Goal: Task Accomplishment & Management: Use online tool/utility

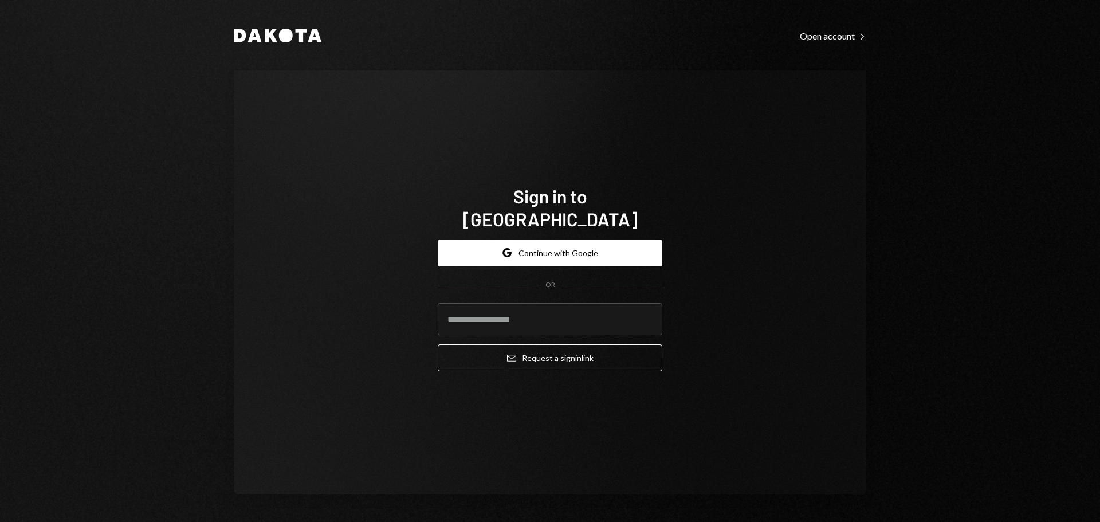
type input "**********"
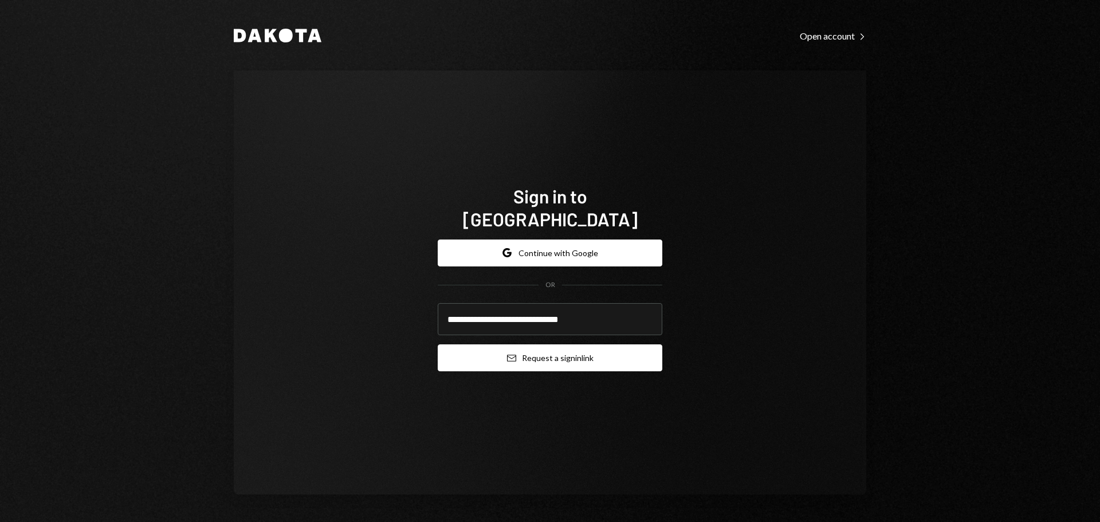
drag, startPoint x: 514, startPoint y: 341, endPoint x: 225, endPoint y: 334, distance: 288.7
click at [509, 344] on button "Email Request a sign in link" at bounding box center [550, 357] width 225 height 27
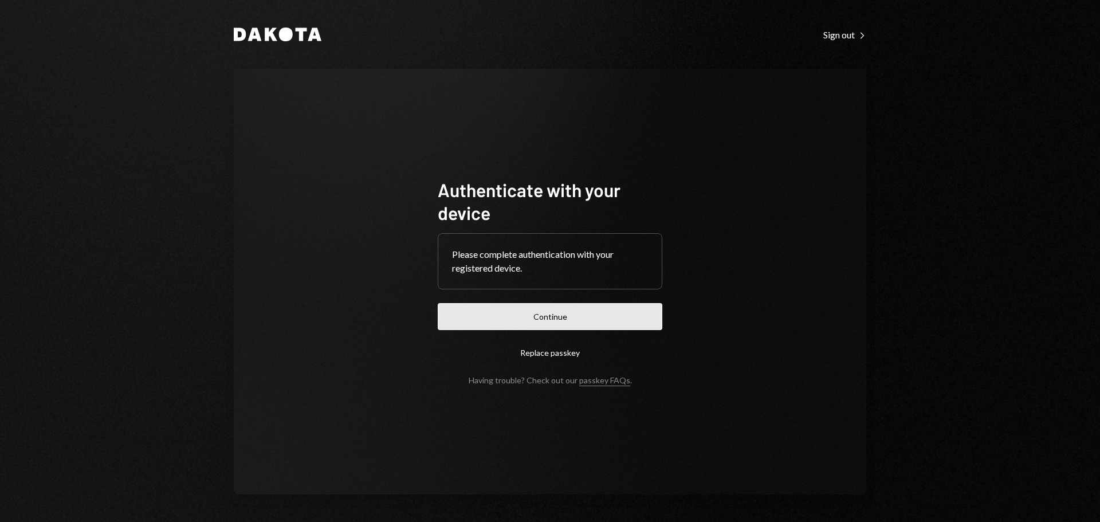
click at [541, 322] on button "Continue" at bounding box center [550, 316] width 225 height 27
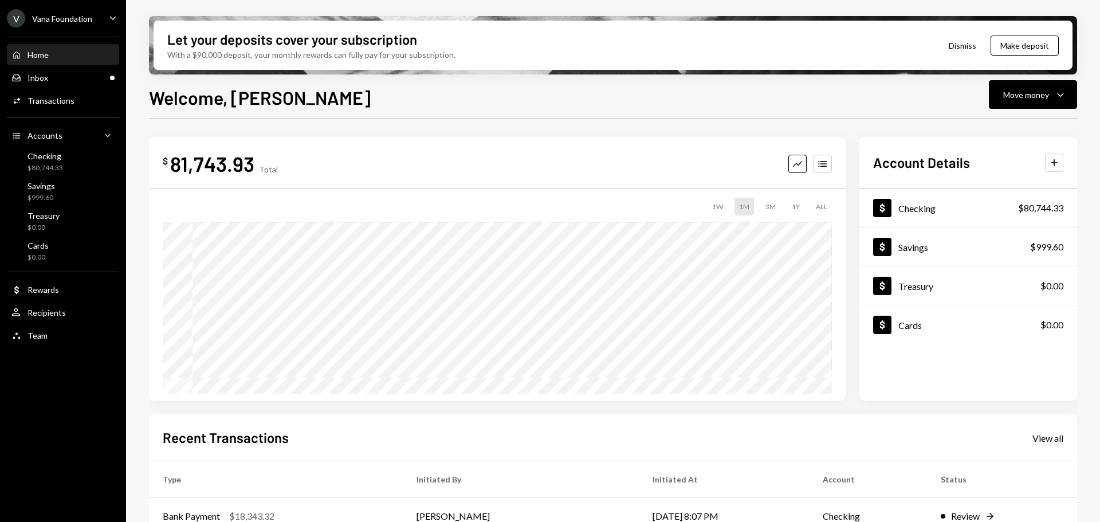
click at [67, 23] on div "V Vana Foundation" at bounding box center [49, 18] width 85 height 18
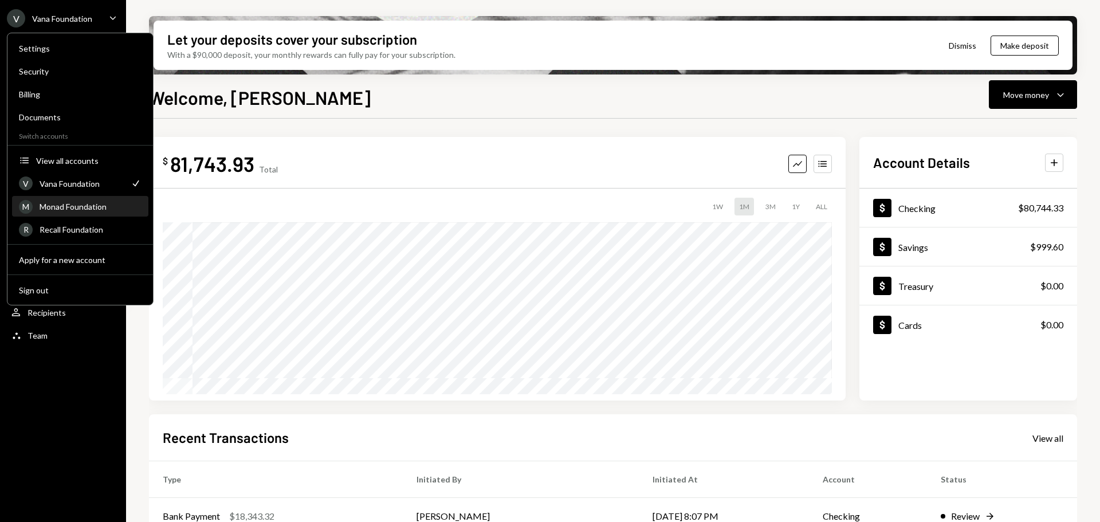
click at [72, 212] on div "M Monad Foundation" at bounding box center [80, 206] width 123 height 19
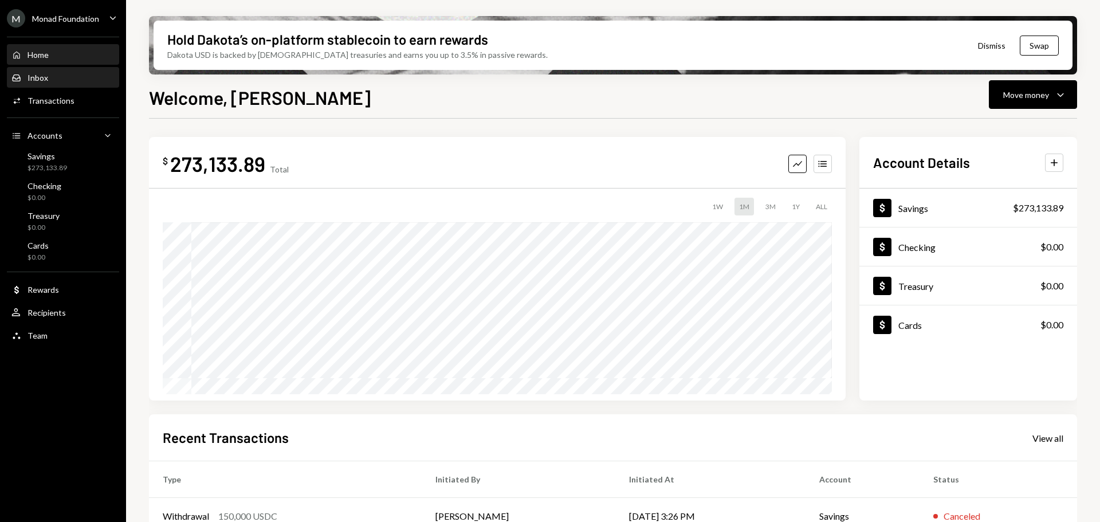
click at [50, 77] on div "Inbox Inbox" at bounding box center [62, 78] width 103 height 10
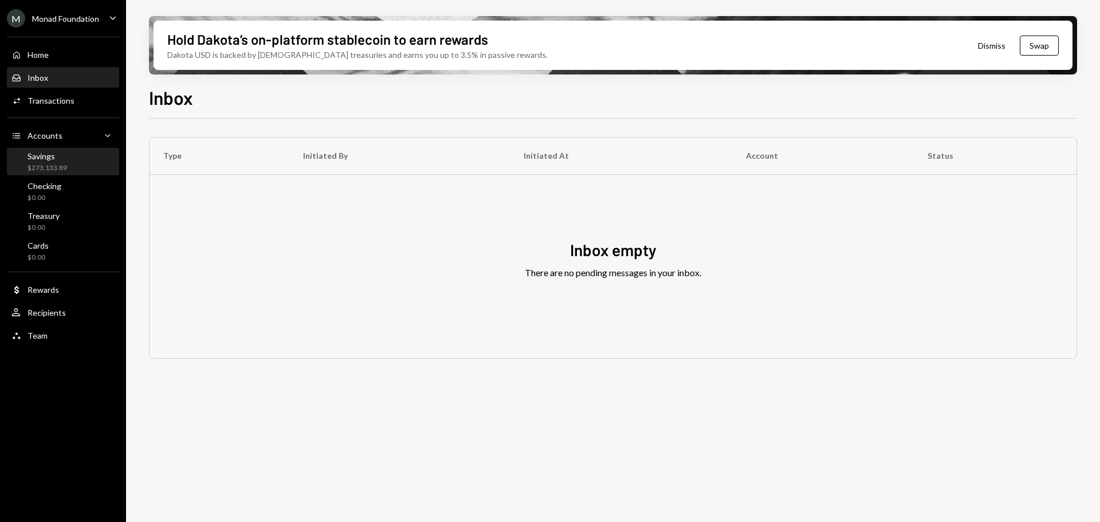
click at [66, 164] on div "$273,133.89" at bounding box center [47, 168] width 40 height 10
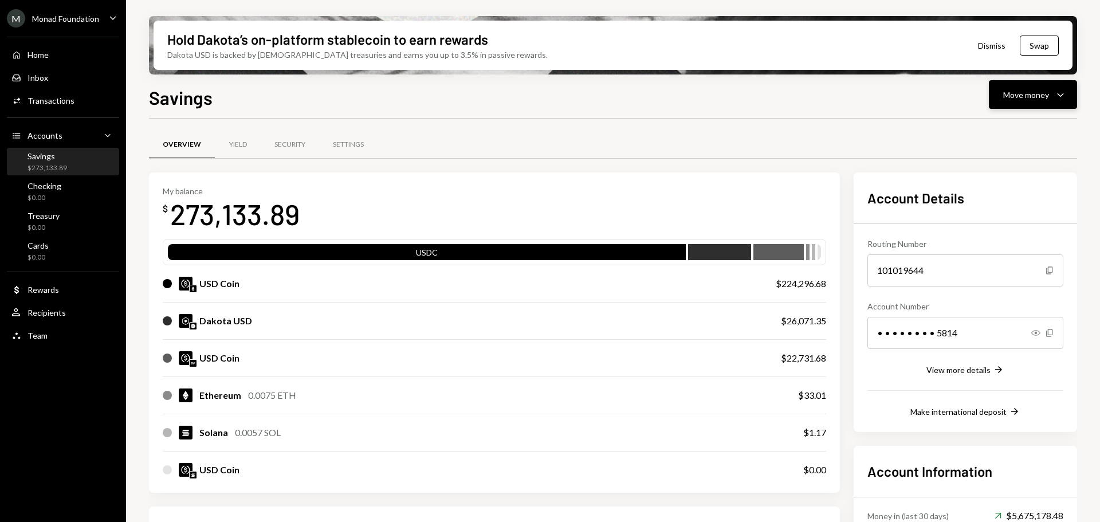
click at [1019, 94] on div "Move money" at bounding box center [1026, 95] width 46 height 12
click at [1023, 124] on div "Send" at bounding box center [1024, 129] width 84 height 12
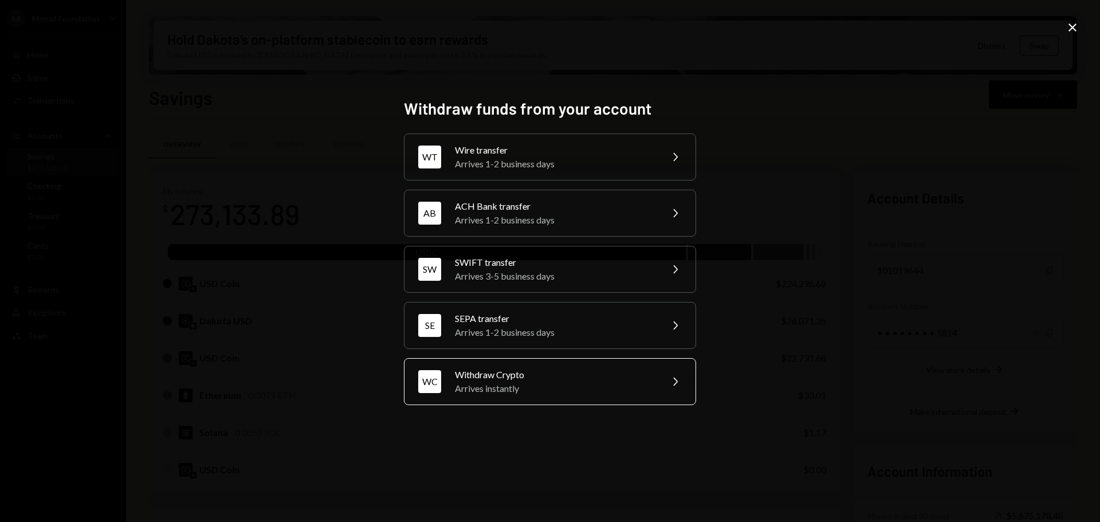
click at [507, 382] on div "Arrives instantly" at bounding box center [554, 388] width 199 height 14
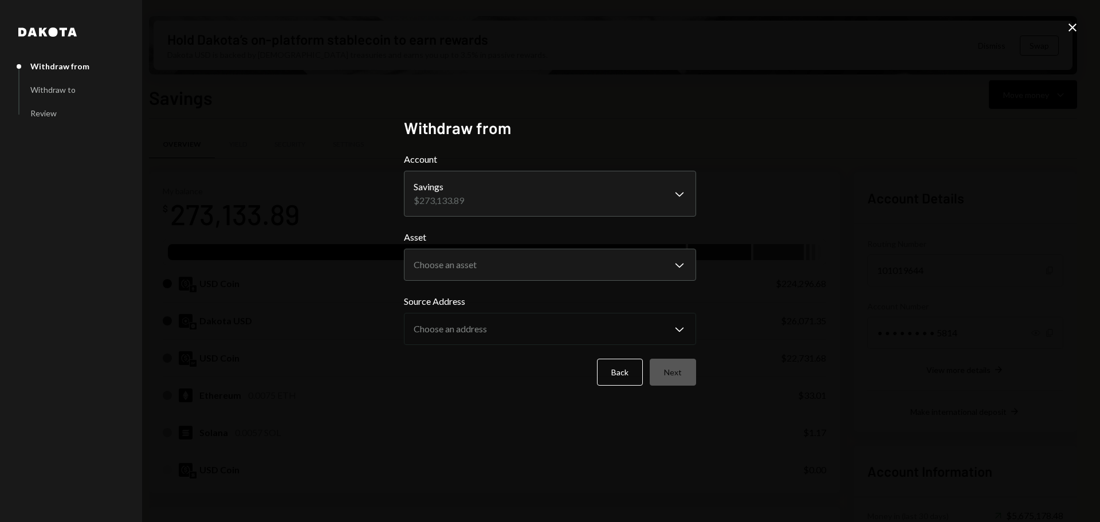
click at [478, 268] on body "M Monad Foundation Caret Down Home Home Inbox Inbox Activities Transactions Acc…" at bounding box center [550, 261] width 1100 height 522
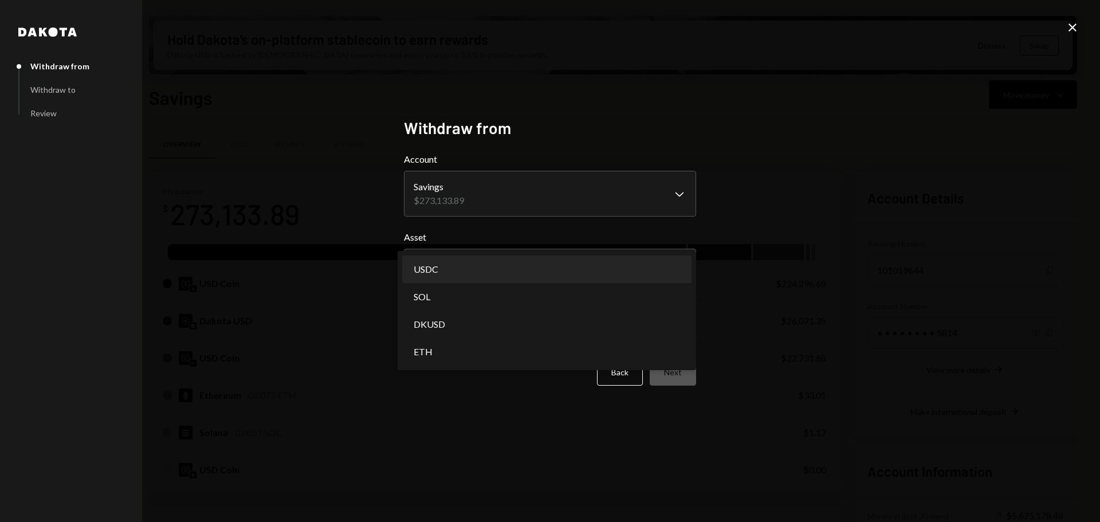
select select "****"
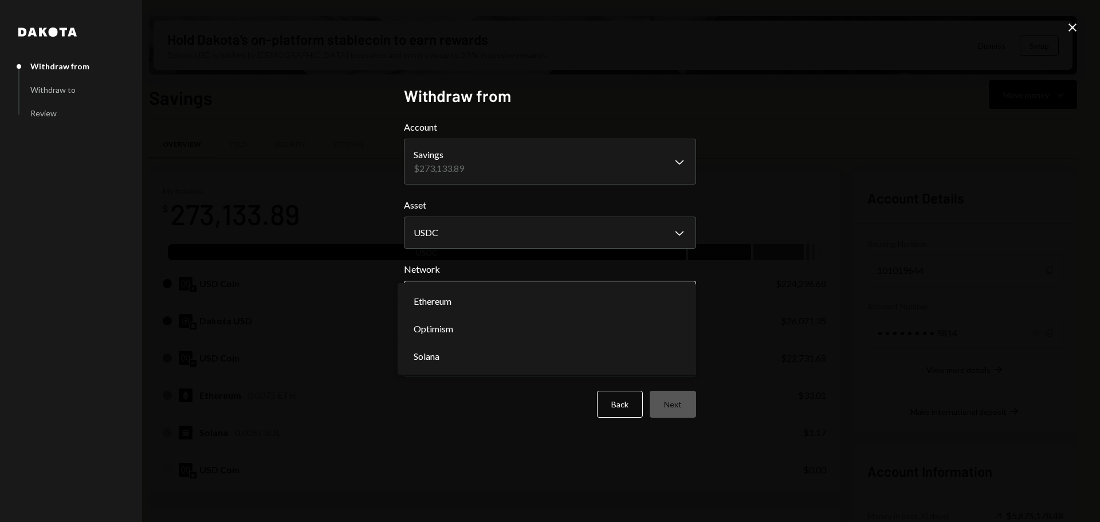
click at [501, 297] on body "M Monad Foundation Caret Down Home Home Inbox Inbox Activities Transactions Acc…" at bounding box center [550, 261] width 1100 height 522
select select "**********"
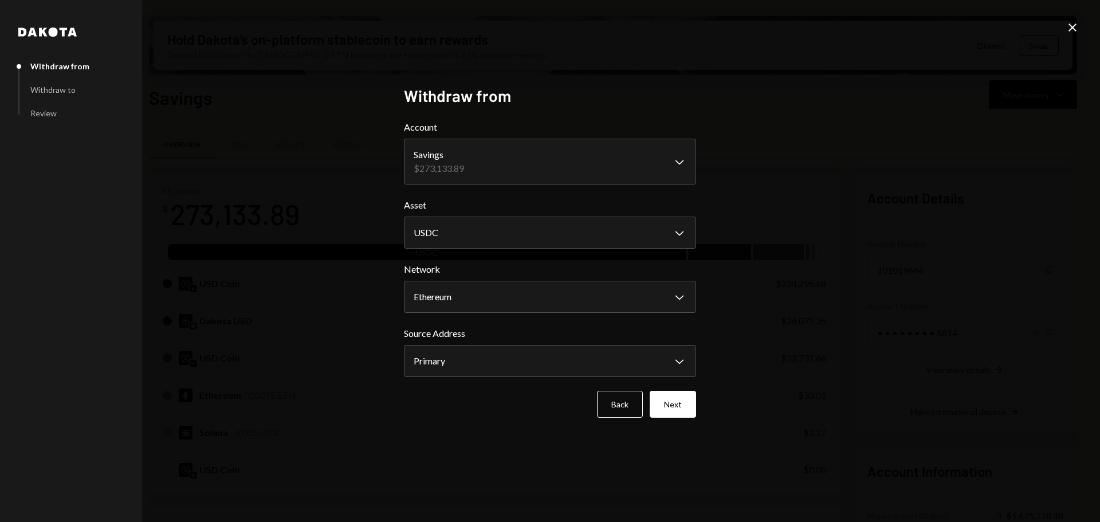
click at [684, 407] on button "Next" at bounding box center [672, 404] width 46 height 27
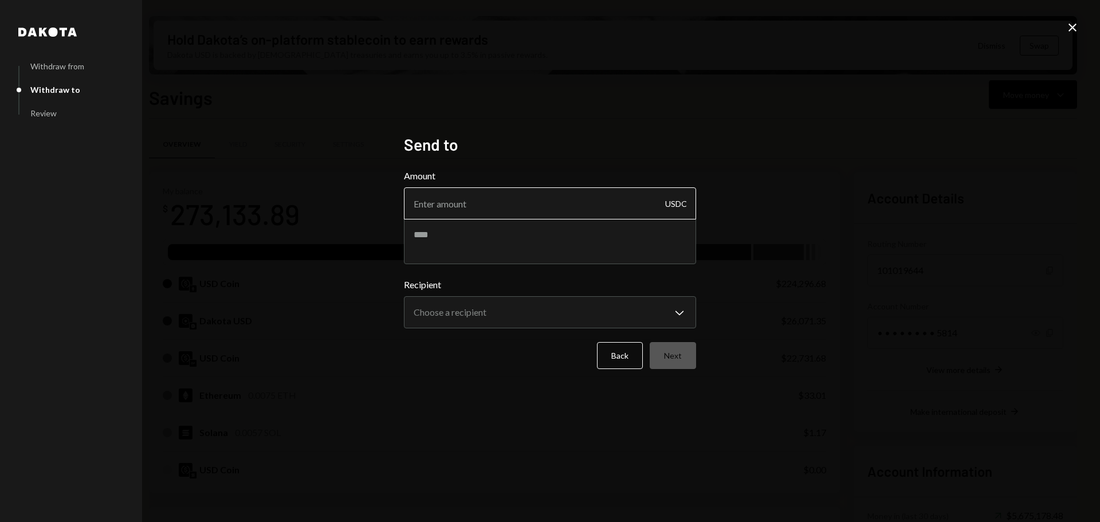
click at [495, 207] on input "Amount" at bounding box center [550, 203] width 292 height 32
type input "15000"
click at [515, 309] on body "M Monad Foundation Caret Down Home Home Inbox Inbox Activities Transactions Acc…" at bounding box center [550, 261] width 1100 height 522
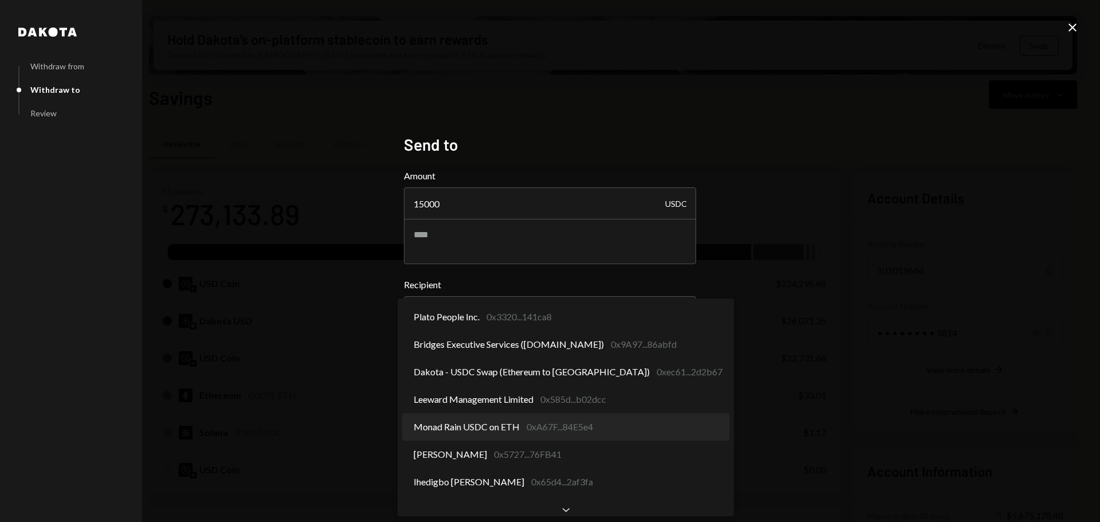
select select "**********"
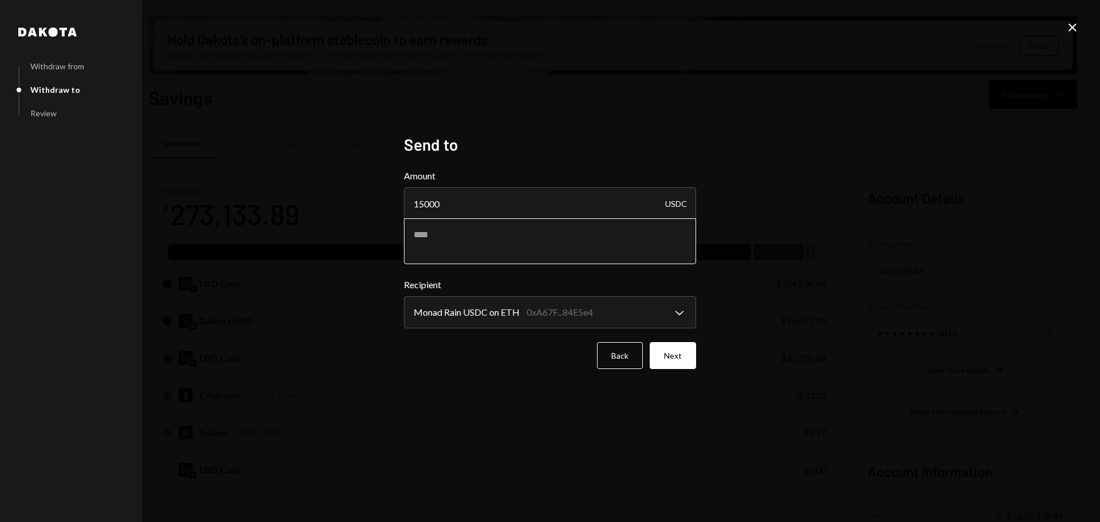
click at [428, 225] on textarea at bounding box center [550, 241] width 292 height 46
type textarea "**********"
click at [672, 362] on button "Next" at bounding box center [672, 355] width 46 height 27
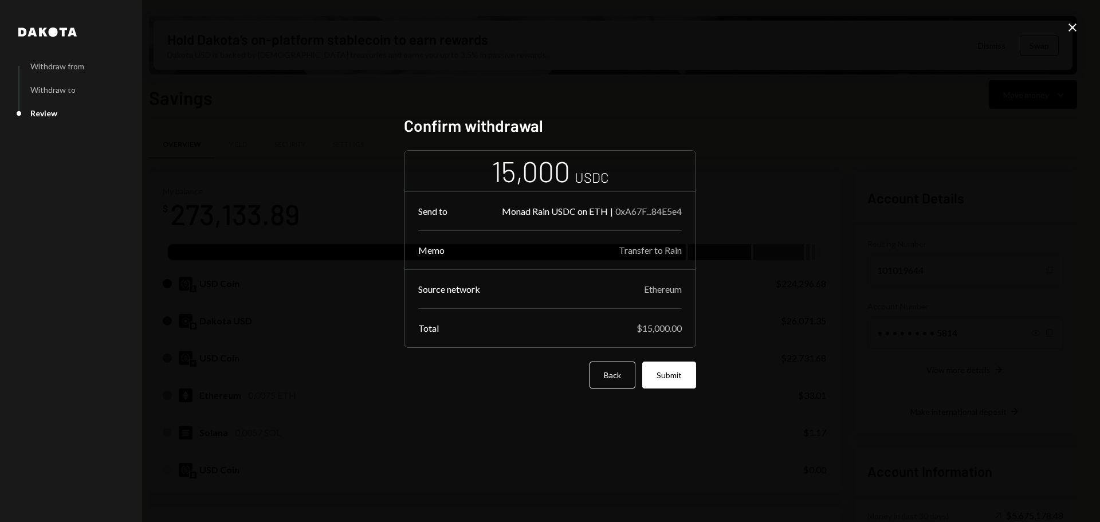
click at [677, 386] on button "Submit" at bounding box center [669, 374] width 54 height 27
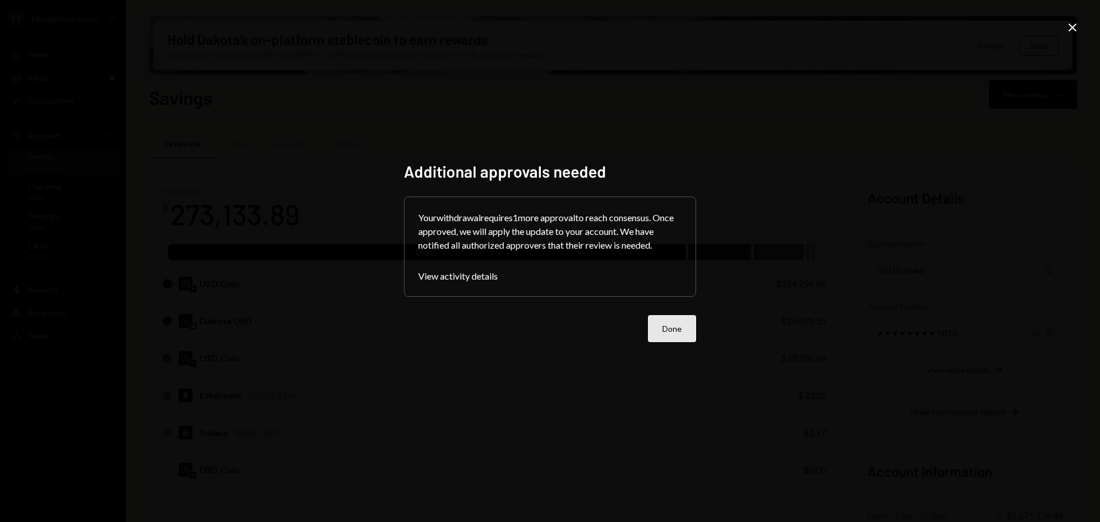
click at [674, 340] on button "Done" at bounding box center [672, 328] width 48 height 27
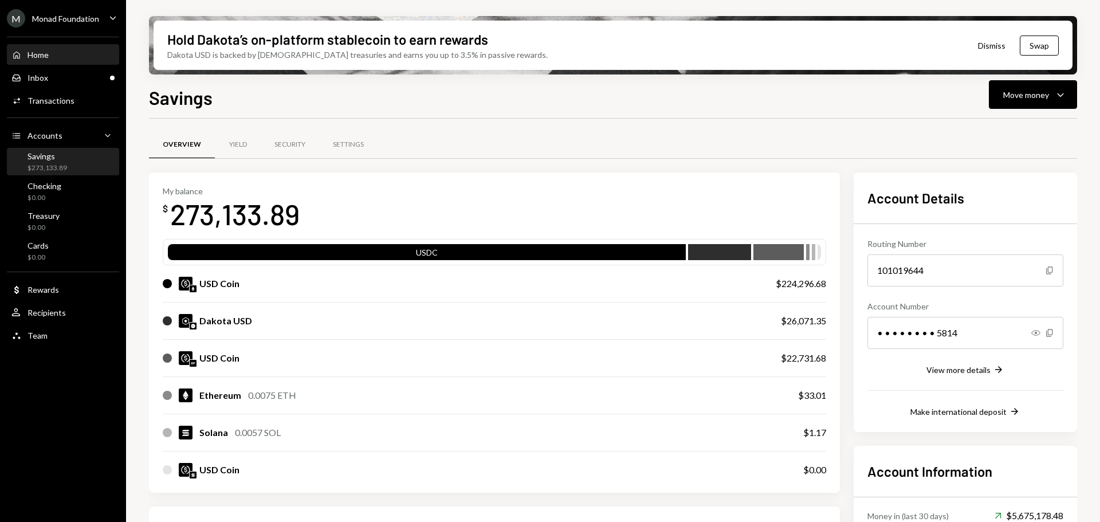
click at [72, 44] on div "Home Home Inbox Inbox Activities Transactions Accounts Accounts Caret Down Savi…" at bounding box center [63, 189] width 126 height 318
click at [67, 50] on div "Home Home" at bounding box center [62, 55] width 103 height 10
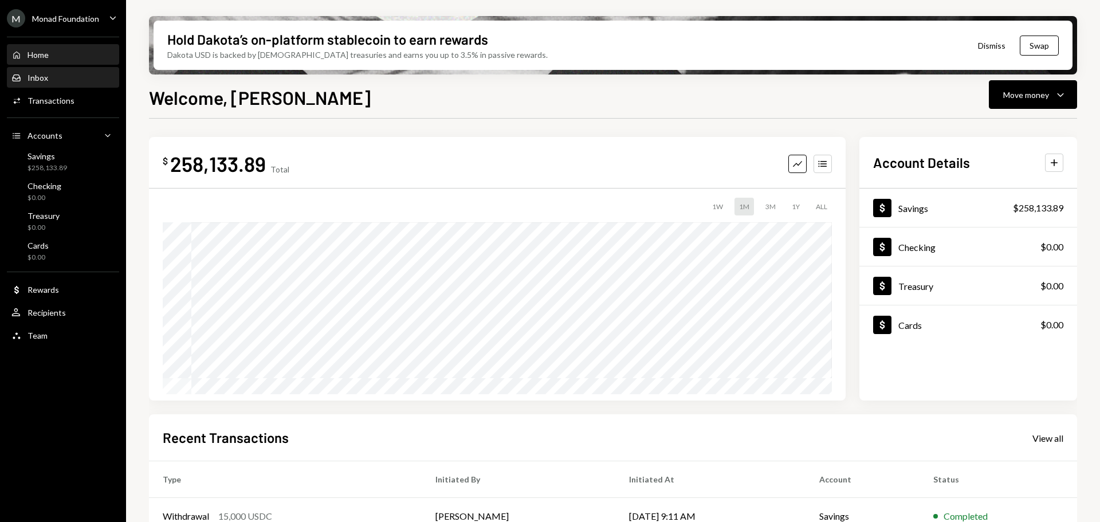
click at [66, 80] on div "Inbox Inbox" at bounding box center [62, 78] width 103 height 10
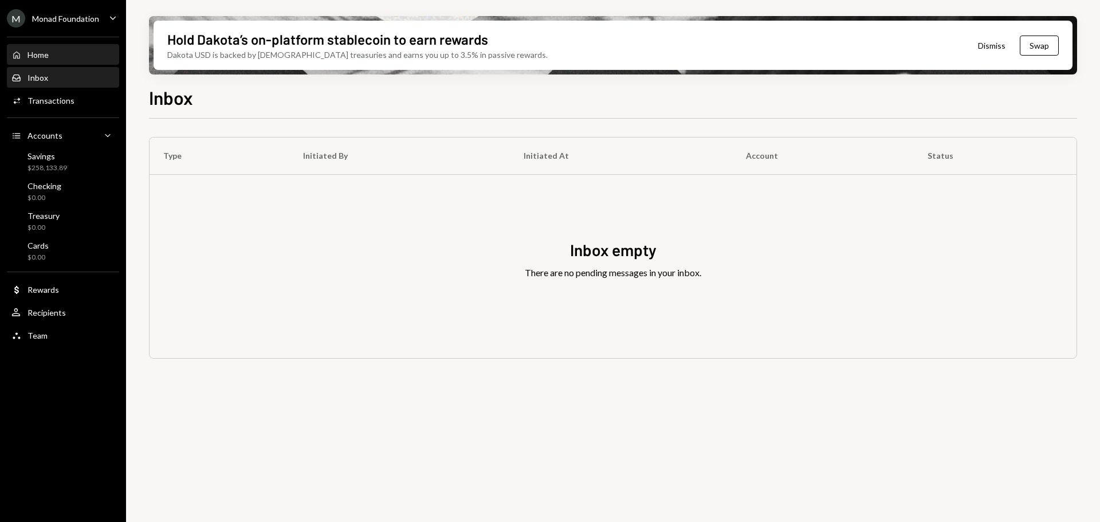
click at [41, 57] on div "Home" at bounding box center [37, 55] width 21 height 10
